Goal: Transaction & Acquisition: Obtain resource

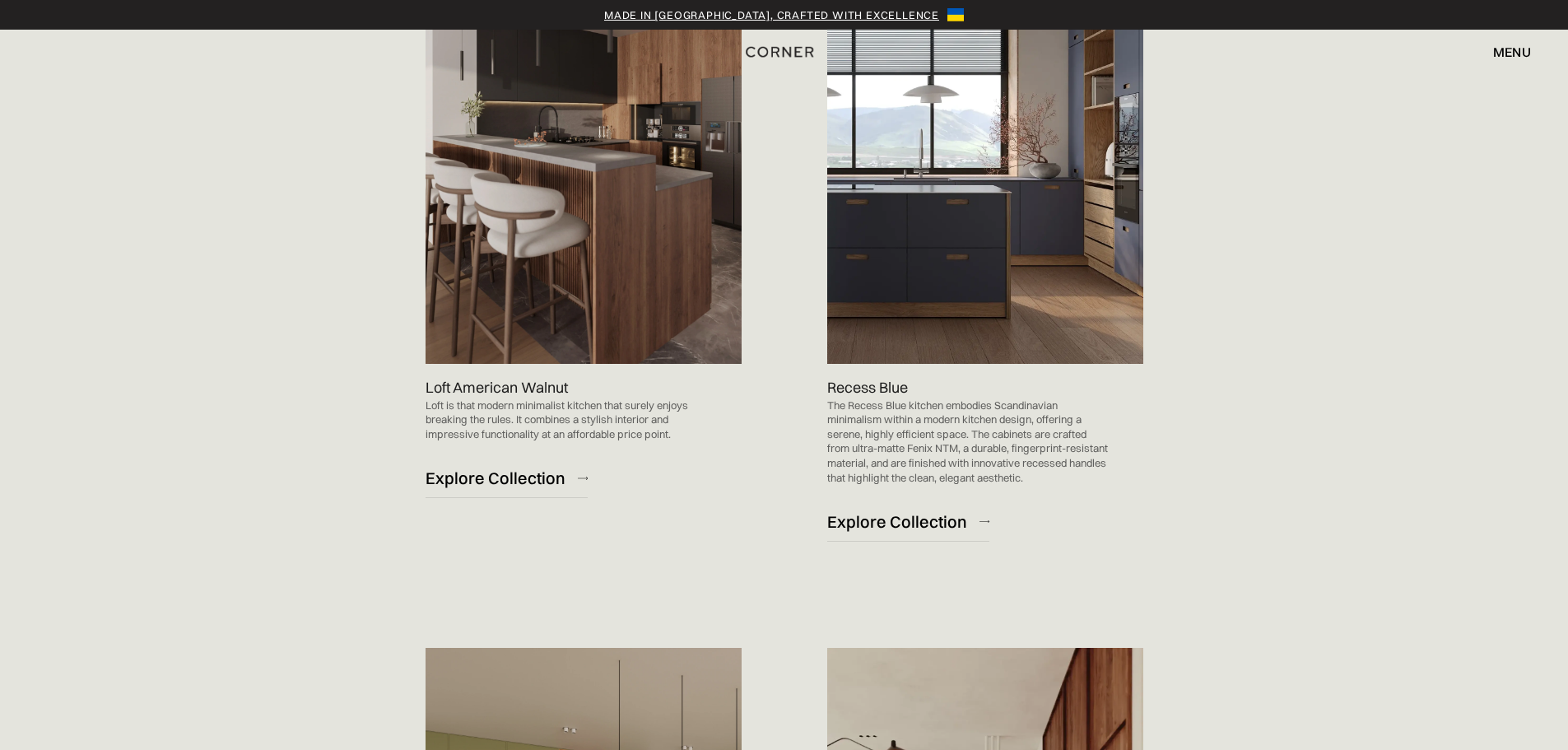
scroll to position [823, 0]
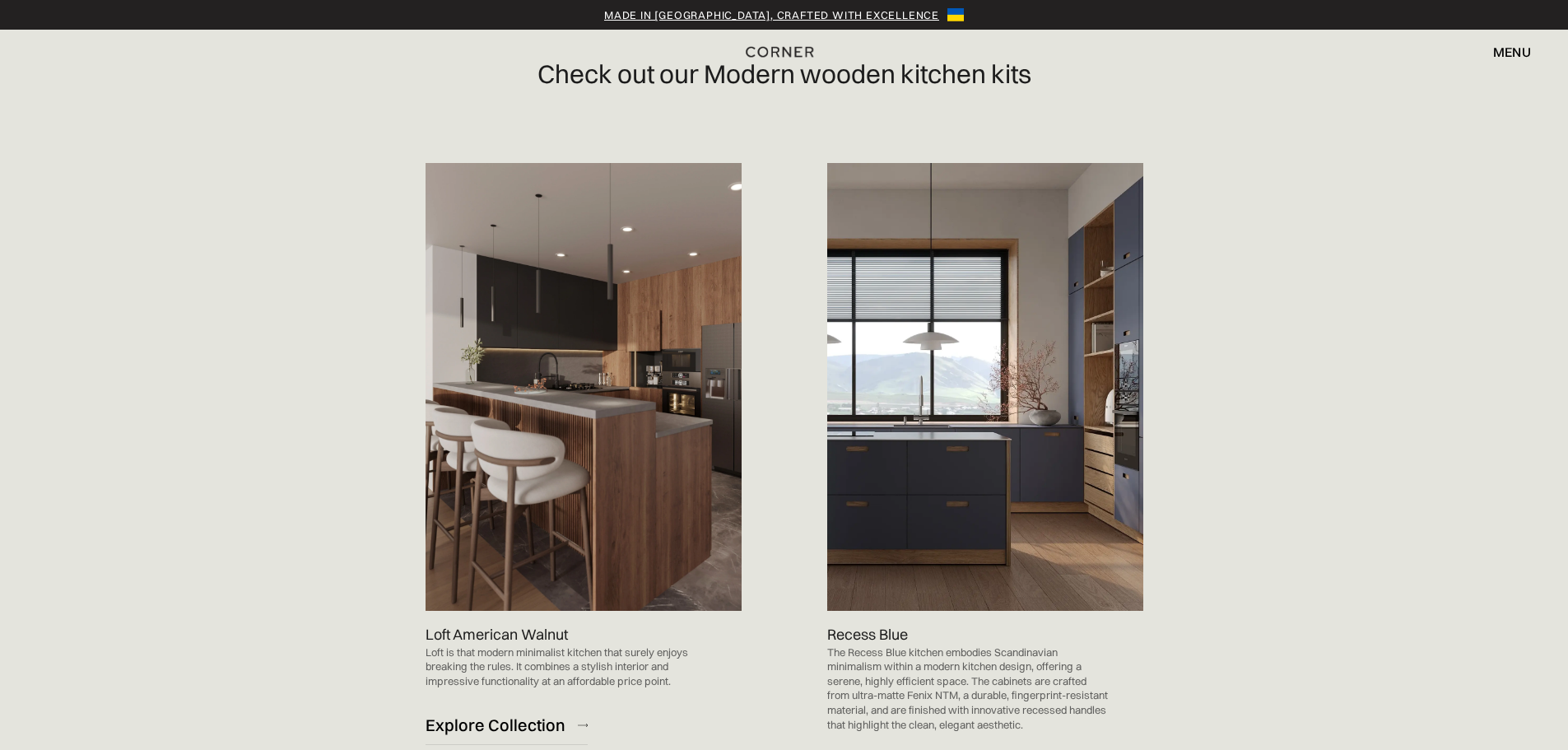
click at [1044, 343] on img at bounding box center [984, 386] width 316 height 448
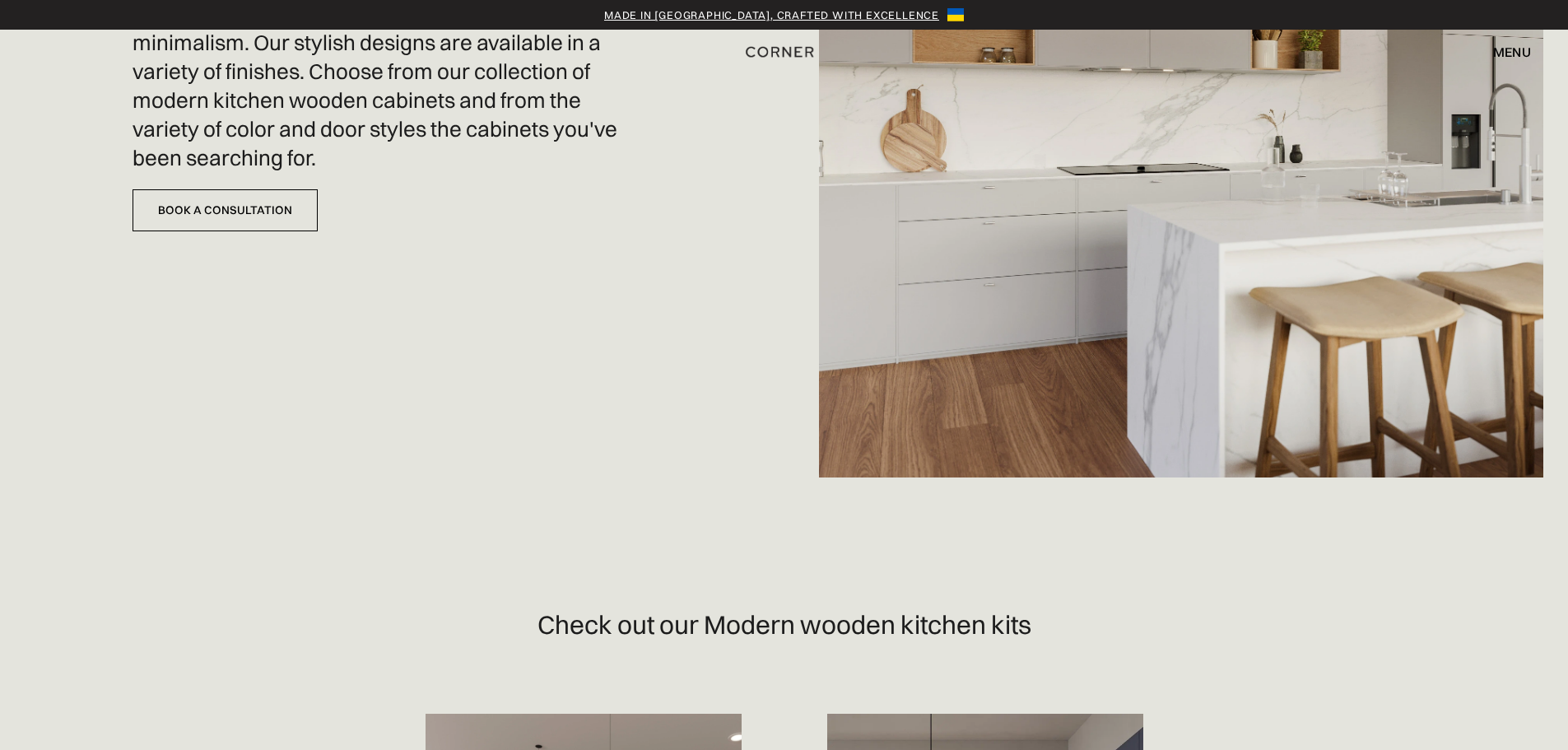
scroll to position [0, 0]
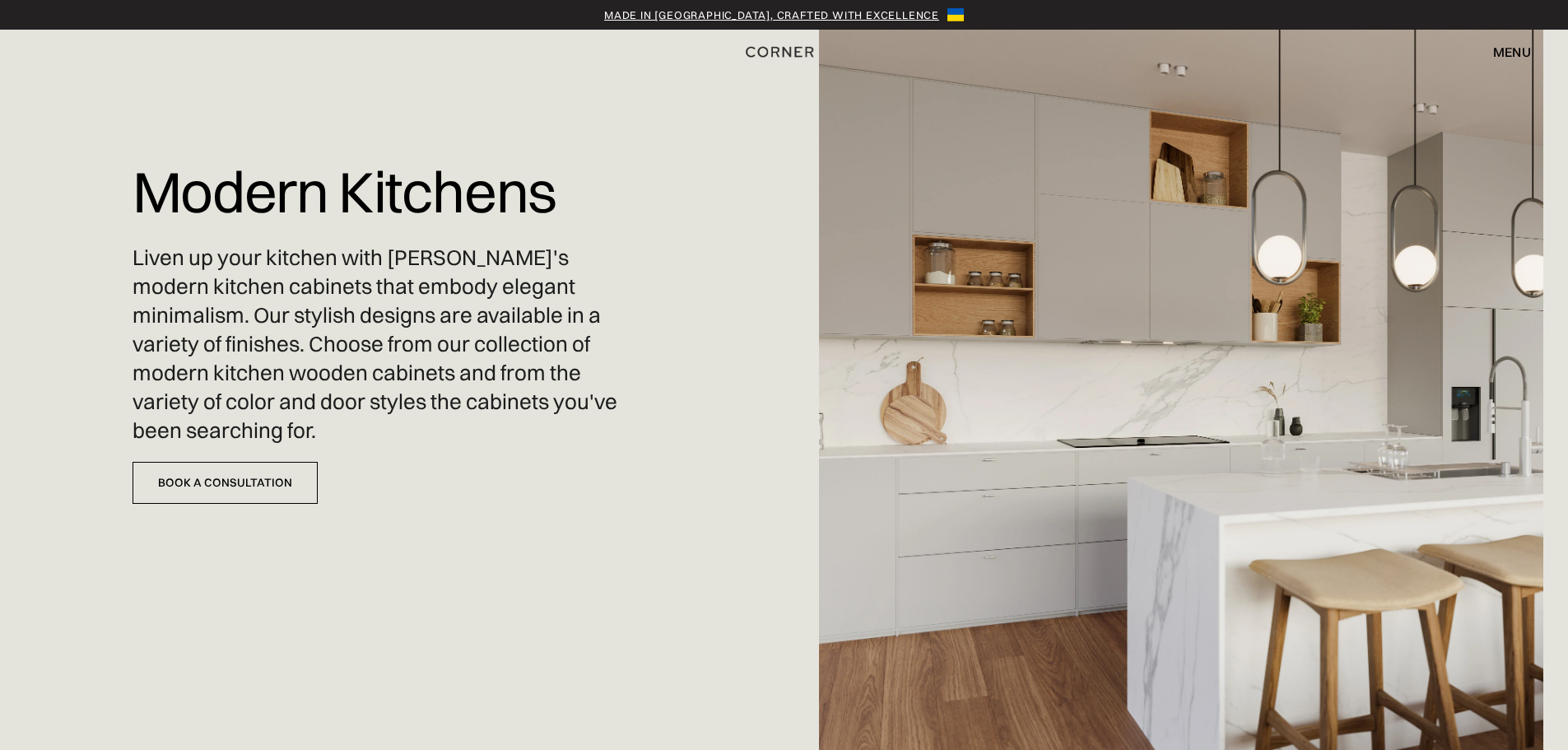
click at [1521, 45] on div "menu" at bounding box center [1511, 51] width 38 height 13
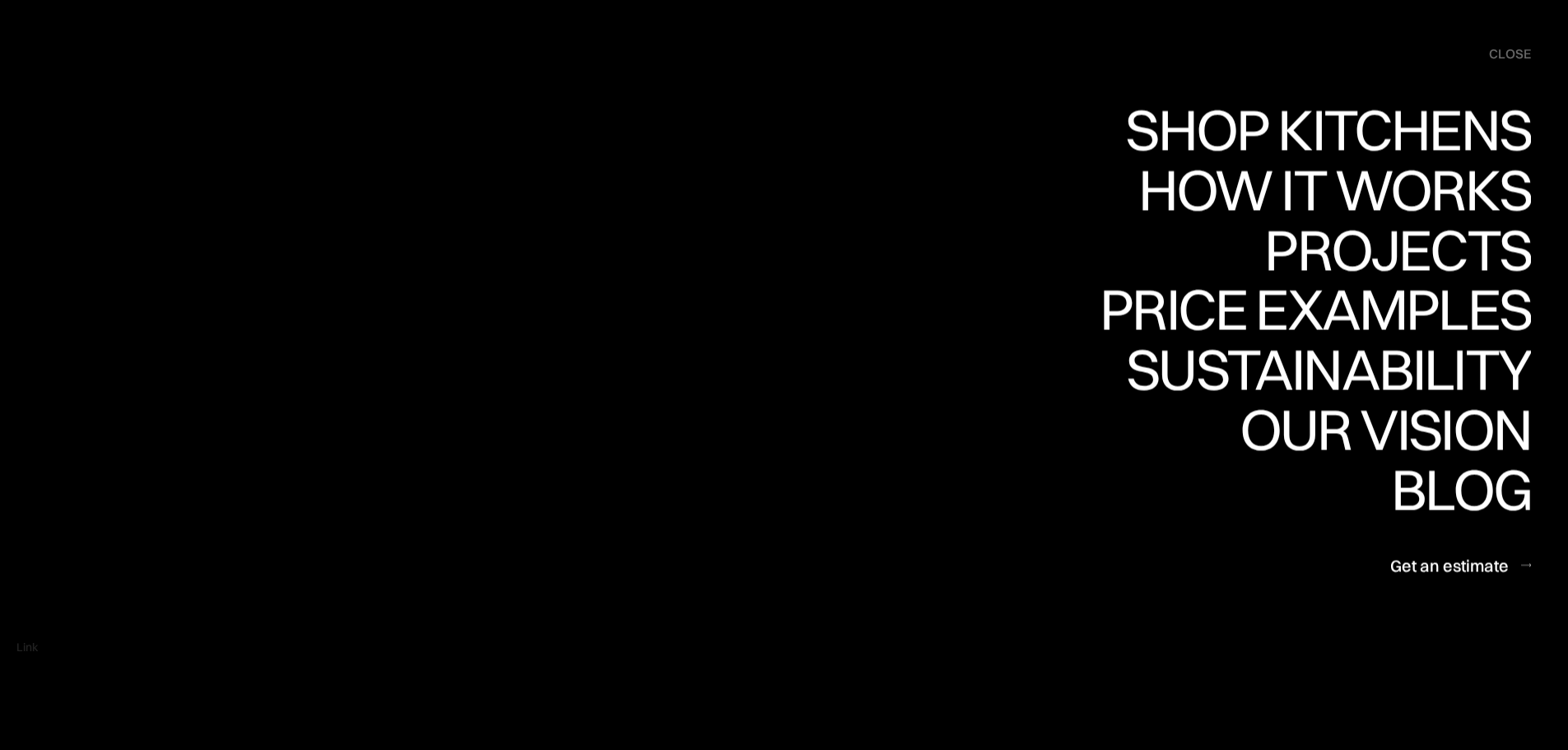
click at [567, 274] on div "Shop Kitchens Shop Kitchens how it works how it works Projects Projects Price e…" at bounding box center [784, 343] width 1568 height 485
click at [1507, 58] on div "close" at bounding box center [1510, 54] width 42 height 18
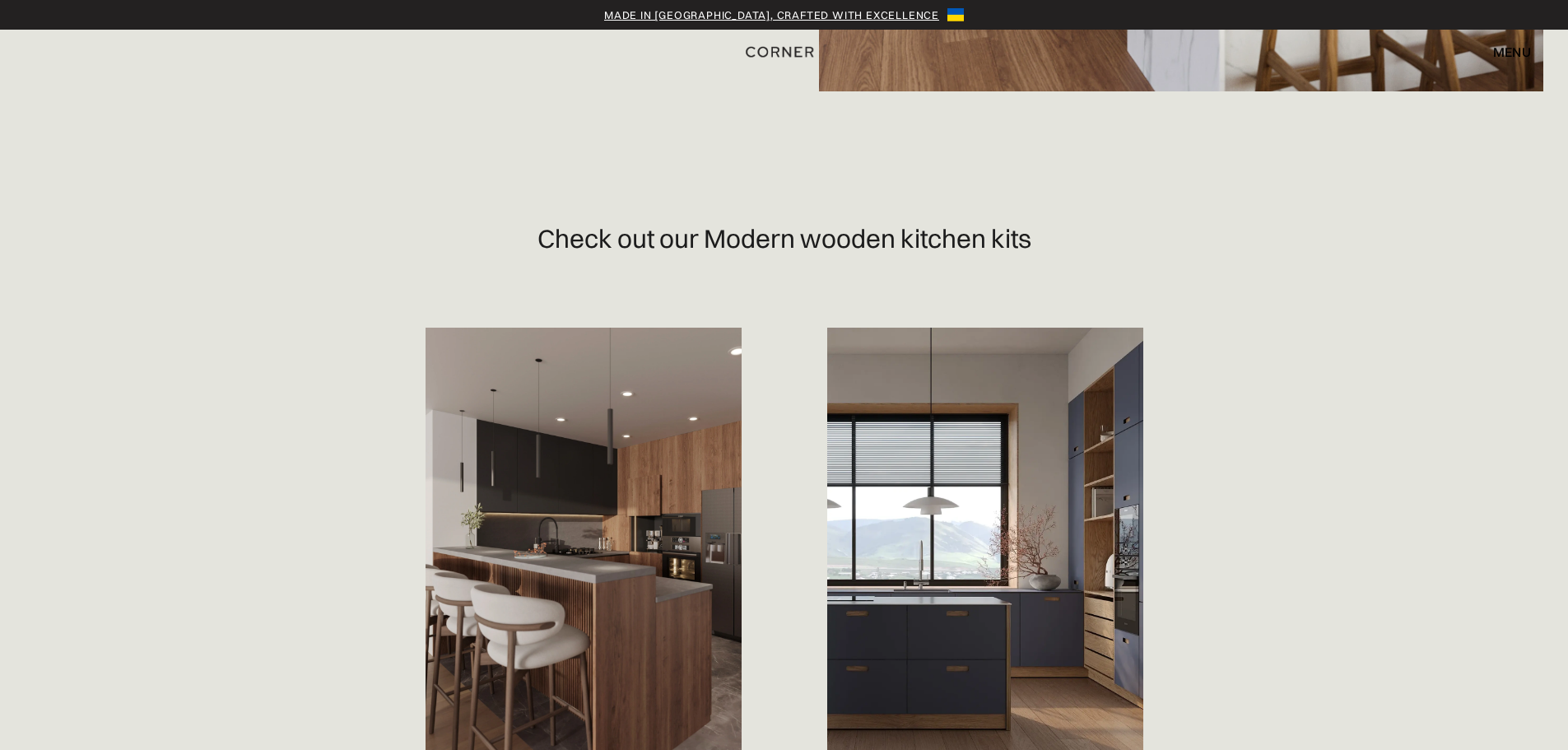
scroll to position [741, 0]
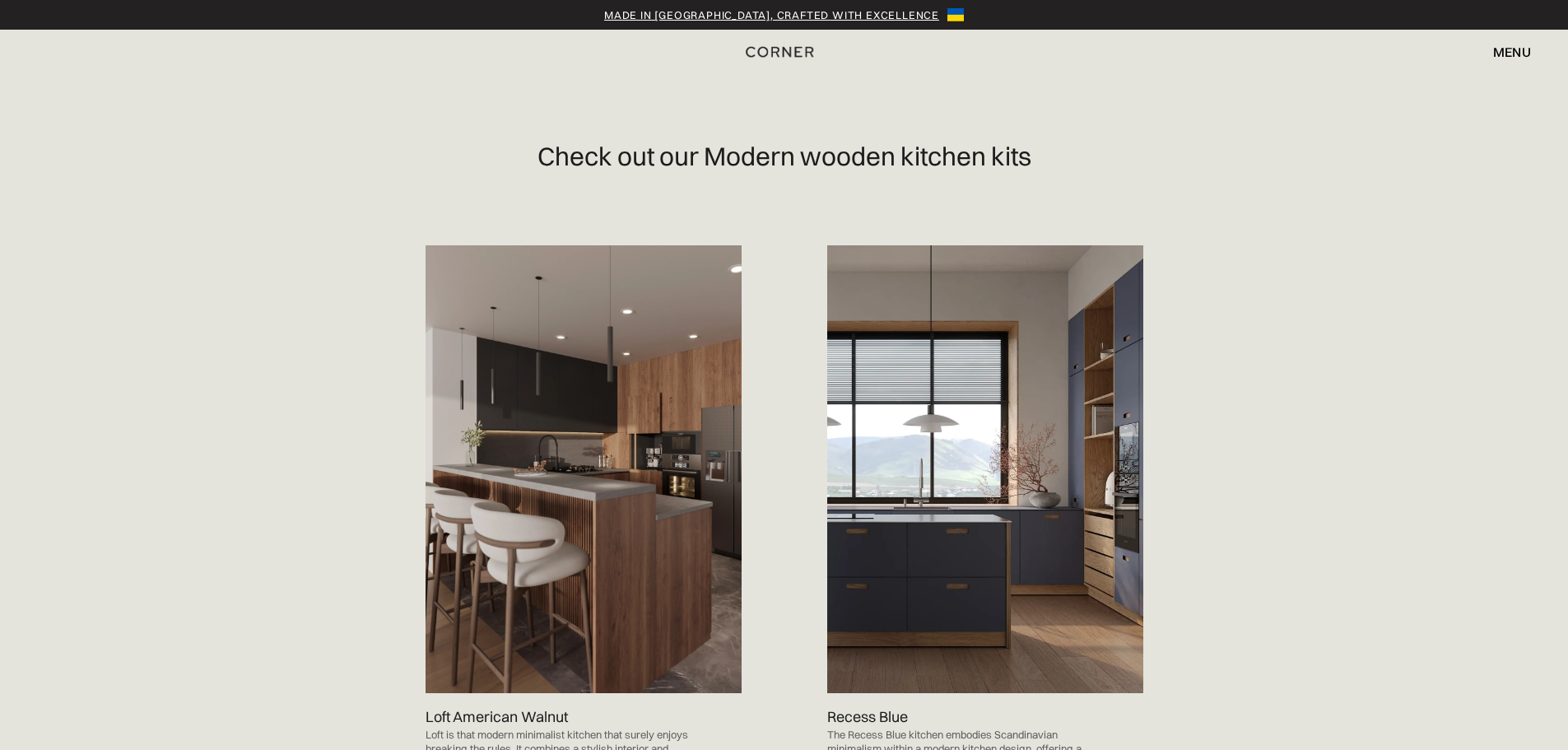
click at [866, 433] on img at bounding box center [984, 469] width 316 height 448
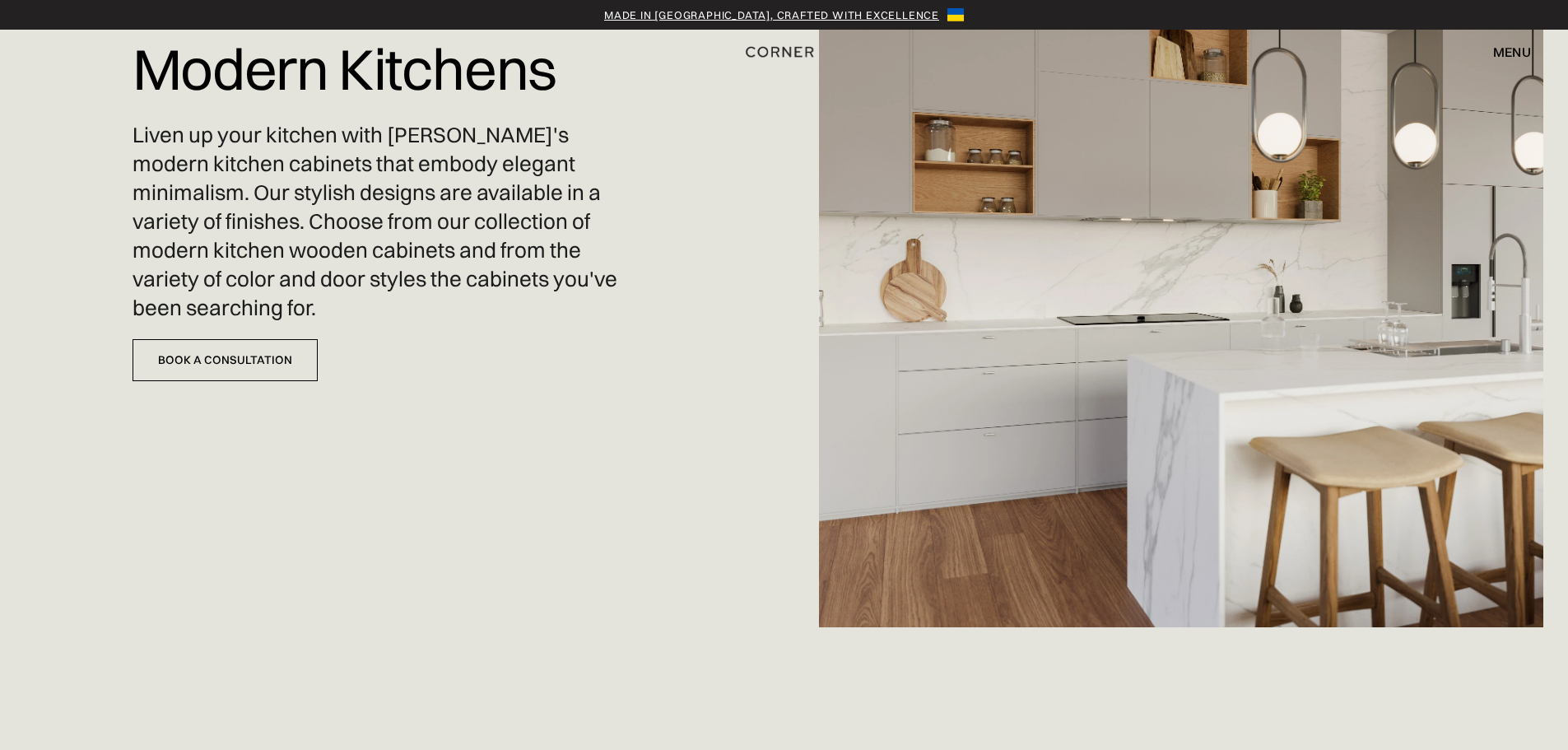
scroll to position [0, 0]
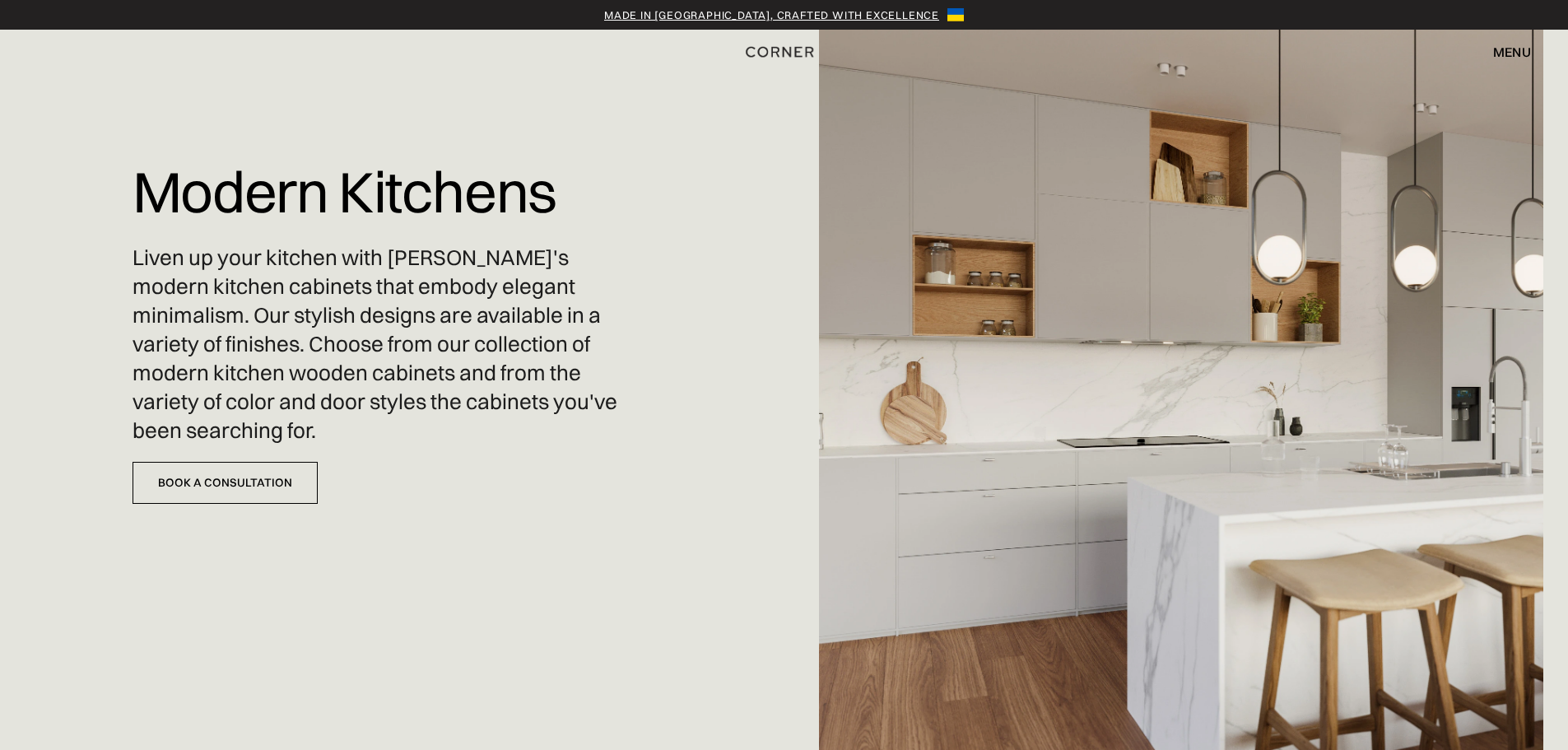
click at [432, 341] on p "Liven up your kitchen with CORNER's modern kitchen cabinets that embody elegant…" at bounding box center [387, 344] width 509 height 203
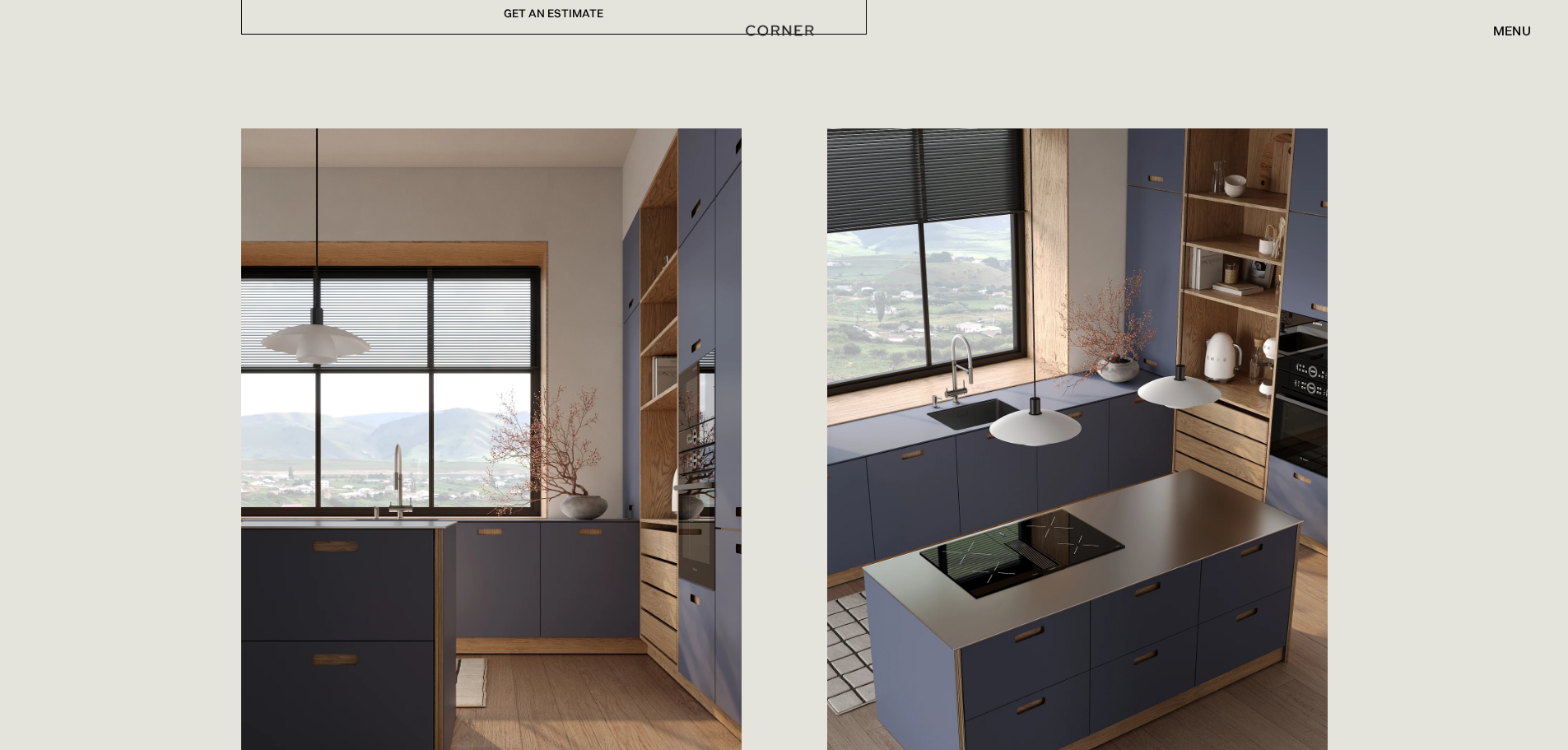
scroll to position [906, 0]
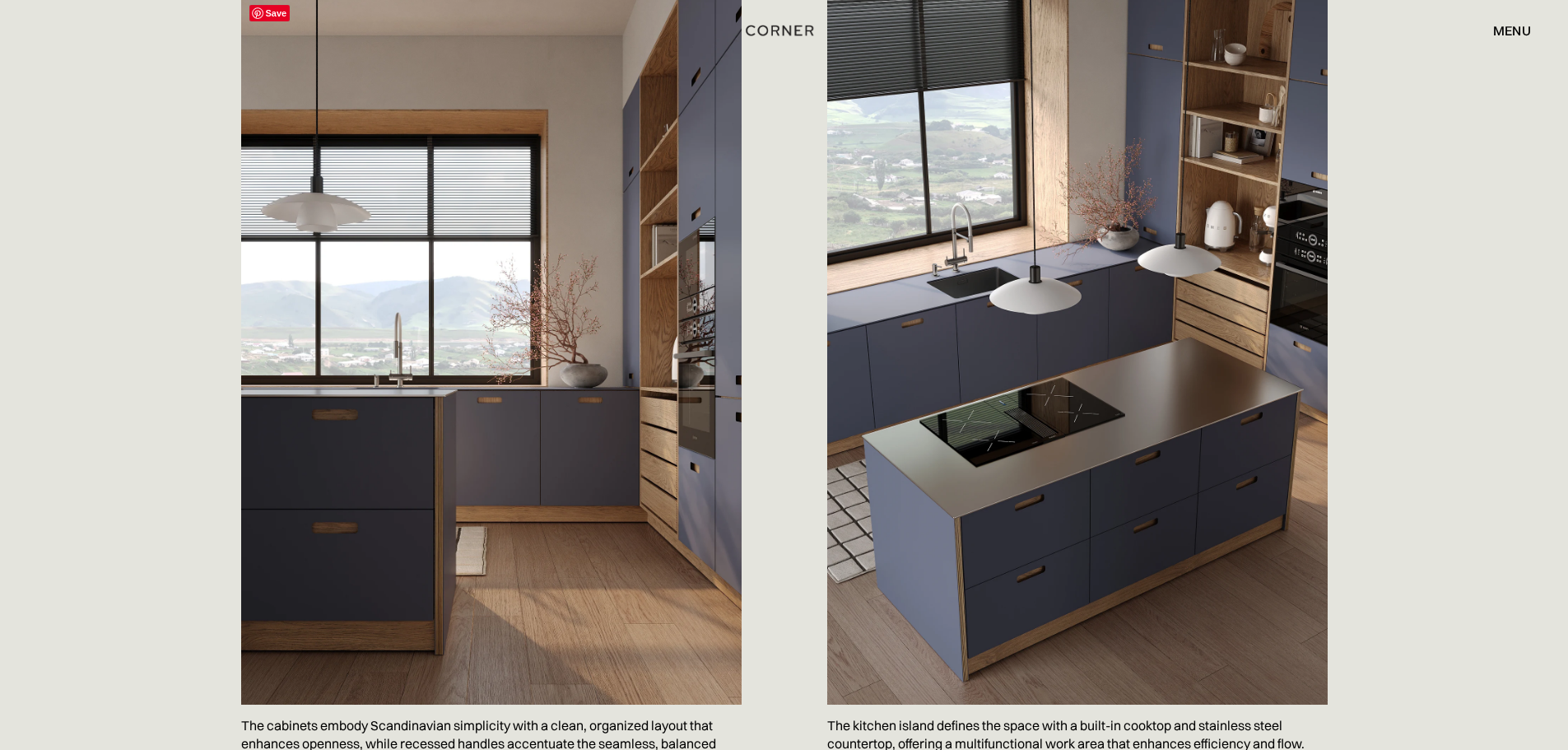
click at [577, 263] on img at bounding box center [492, 350] width 501 height 708
click at [1122, 388] on img at bounding box center [1077, 350] width 501 height 708
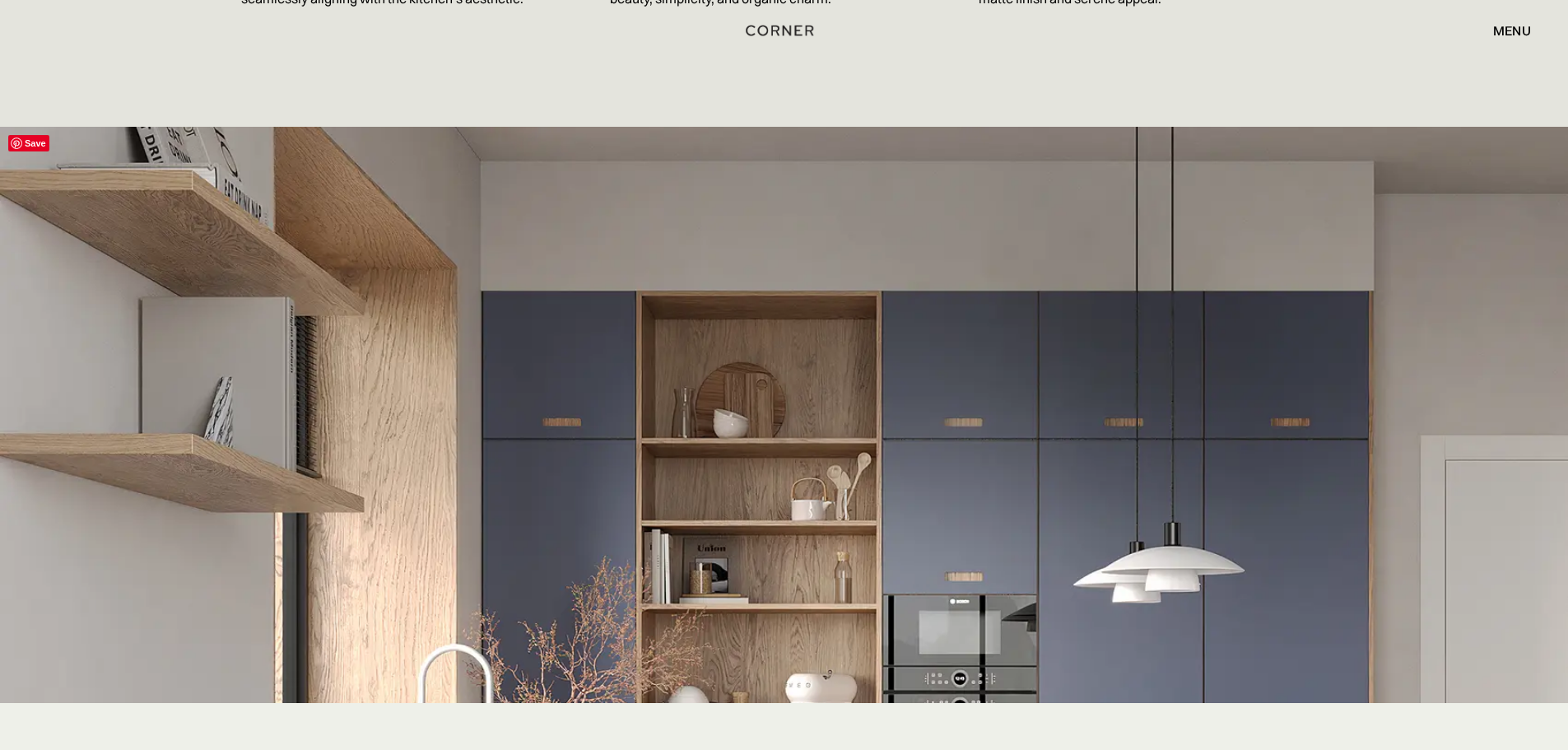
scroll to position [3293, 0]
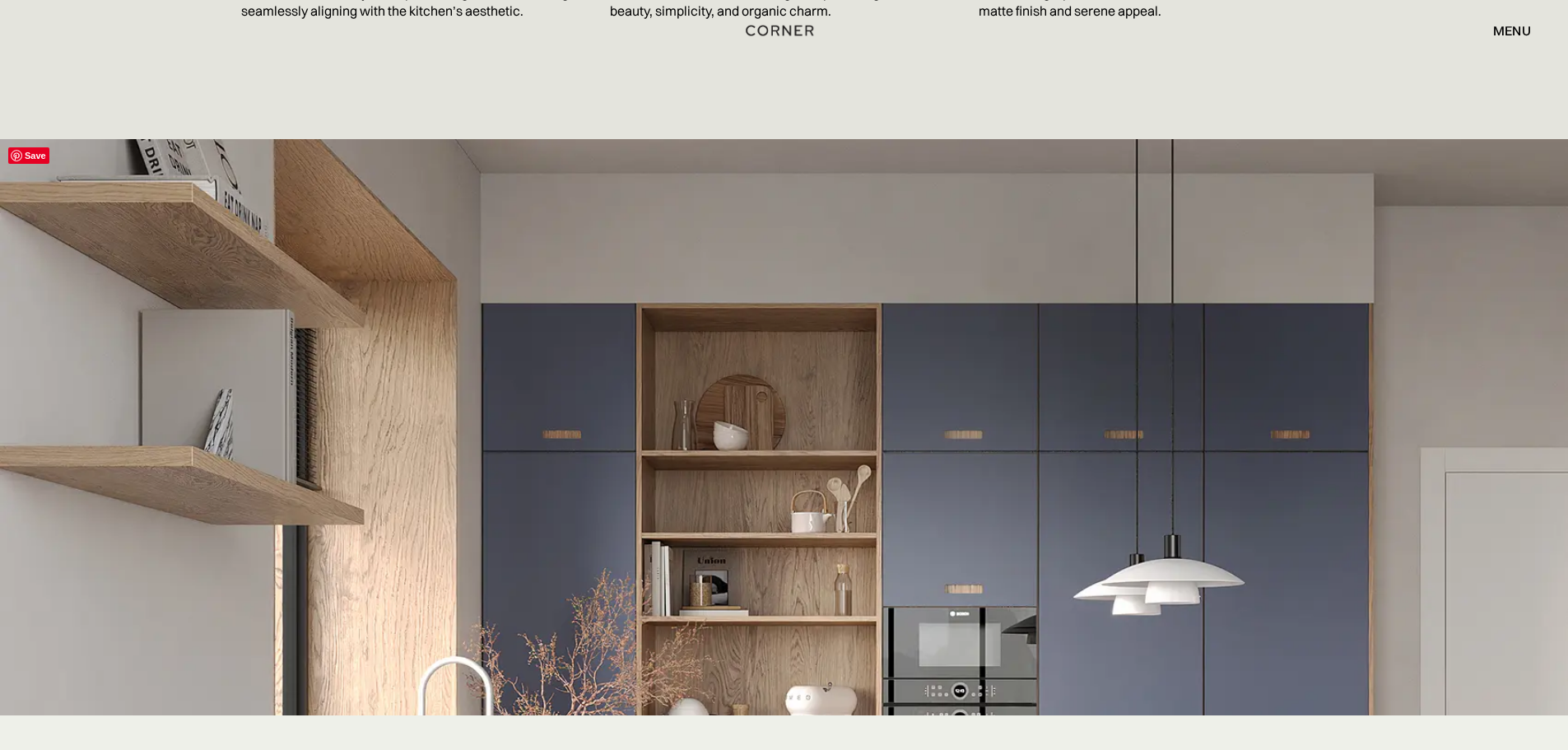
click at [29, 164] on span "Save" at bounding box center [28, 156] width 42 height 17
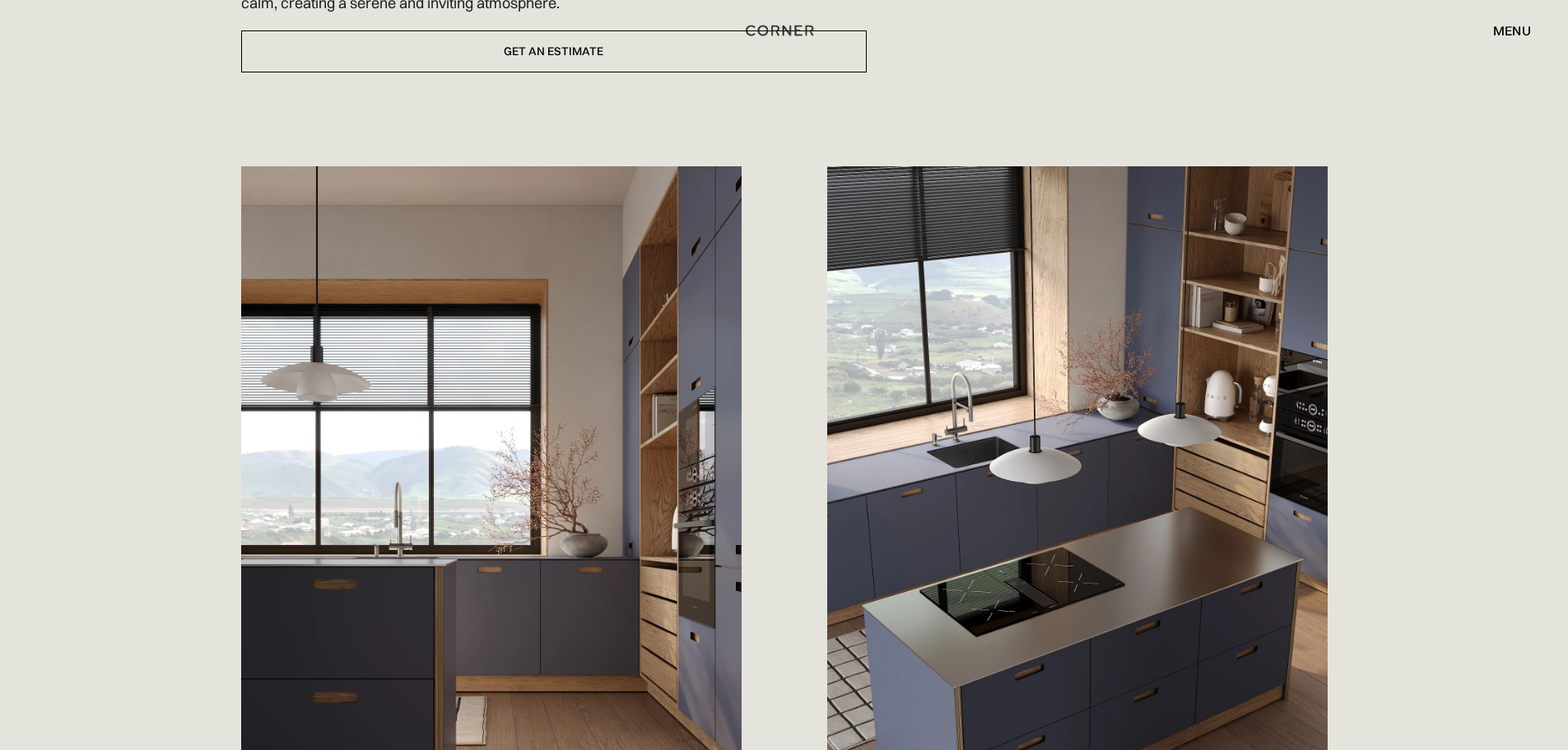
scroll to position [988, 0]
